Goal: Transaction & Acquisition: Purchase product/service

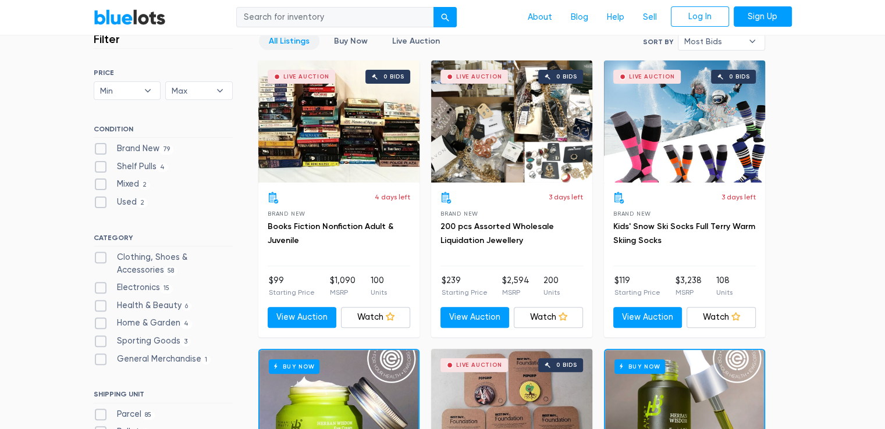
scroll to position [330, 0]
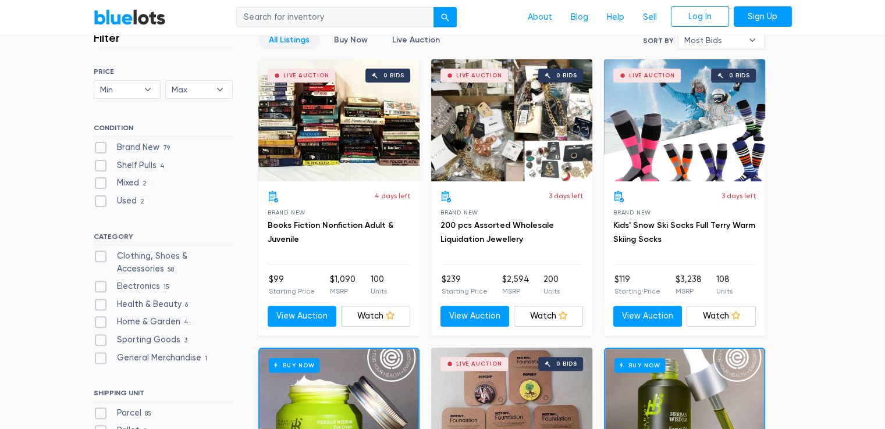
click at [99, 145] on label "Brand New 79" at bounding box center [134, 147] width 80 height 13
click at [99, 145] on New"] "Brand New 79" at bounding box center [98, 145] width 8 height 8
checkbox New"] "true"
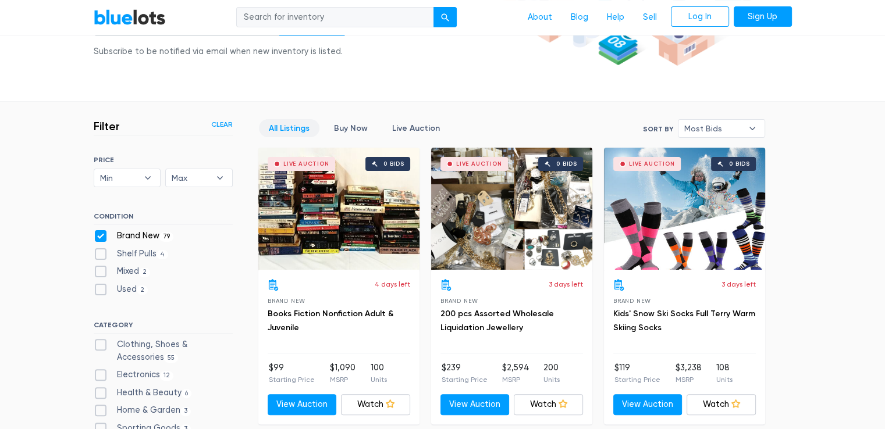
scroll to position [241, 0]
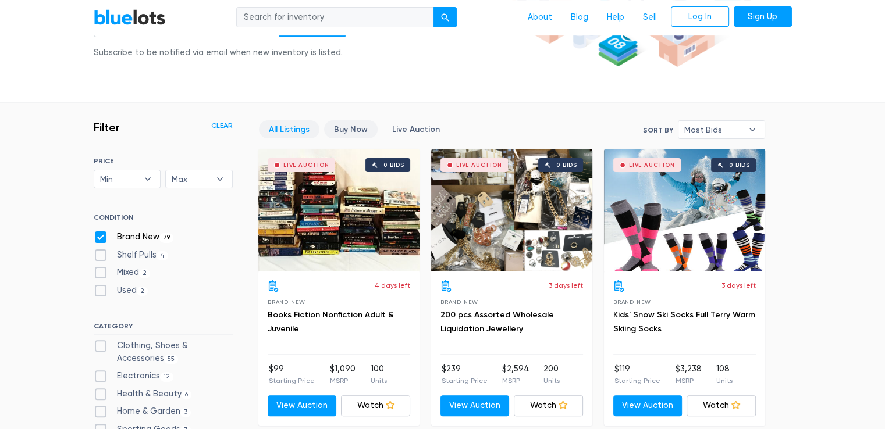
click at [358, 129] on link "Buy Now" at bounding box center [351, 129] width 54 height 18
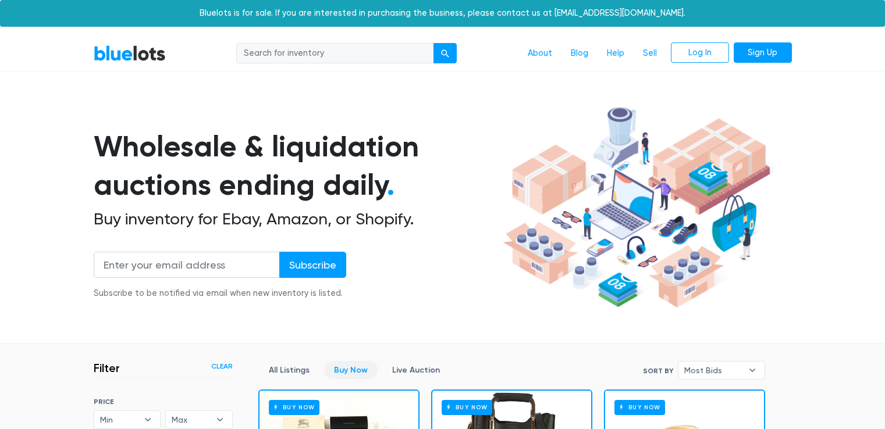
scroll to position [313, 0]
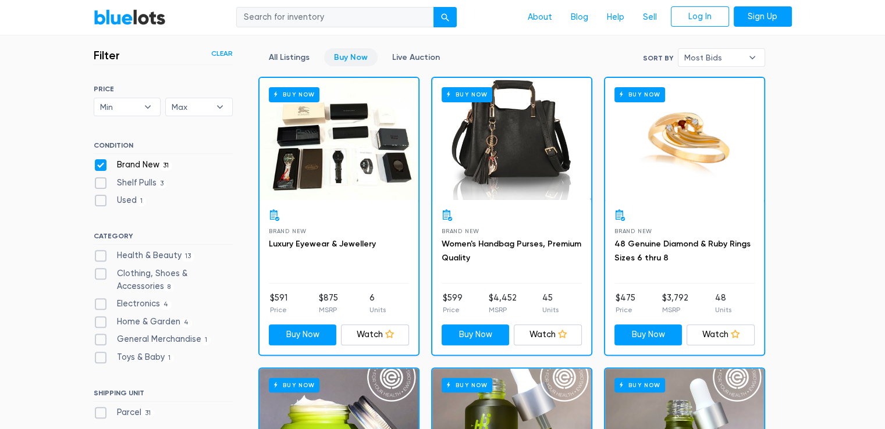
click at [748, 282] on div "Brand New 48 Genuine Diamond & Ruby Rings Sizes 6 thru 8" at bounding box center [684, 246] width 140 height 74
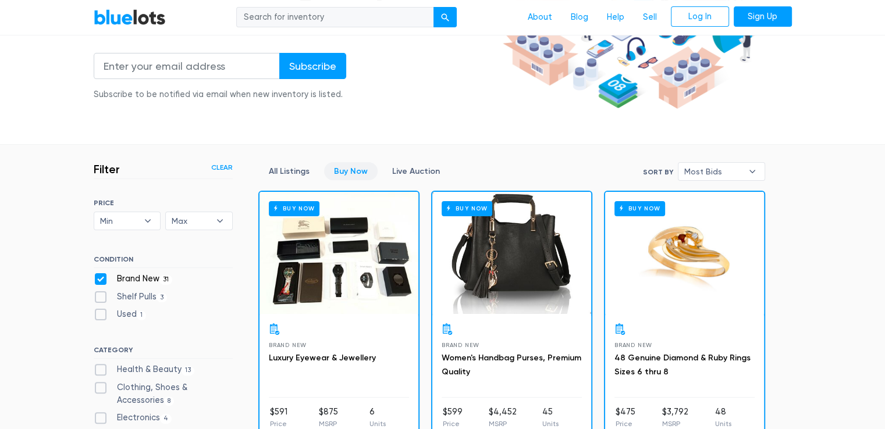
scroll to position [202, 0]
